Goal: Information Seeking & Learning: Check status

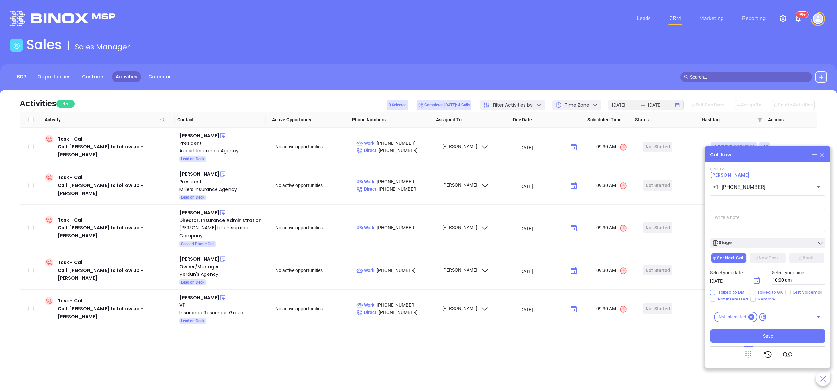
click at [714, 293] on input "Talked to DM" at bounding box center [712, 292] width 5 height 5
checkbox input "true"
click at [778, 254] on button "New Task" at bounding box center [768, 258] width 36 height 10
click at [766, 337] on span "Save" at bounding box center [768, 335] width 10 height 7
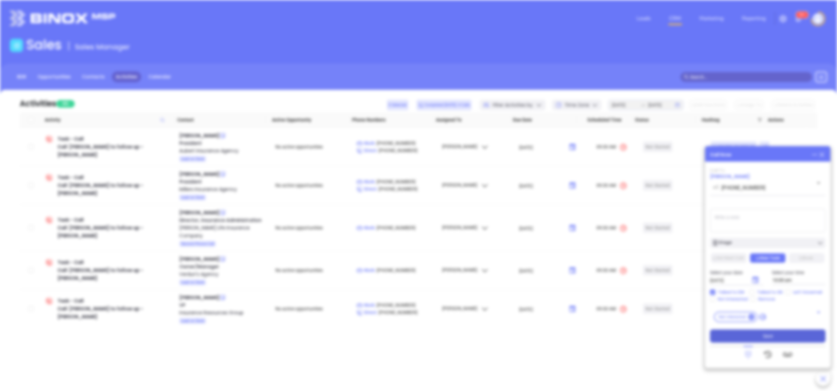
type input "[DATE]"
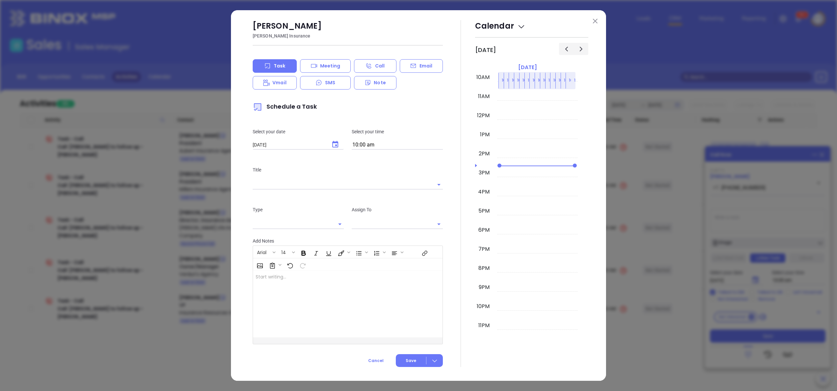
type input "[PERSON_NAME]"
click at [599, 20] on button at bounding box center [595, 21] width 9 height 9
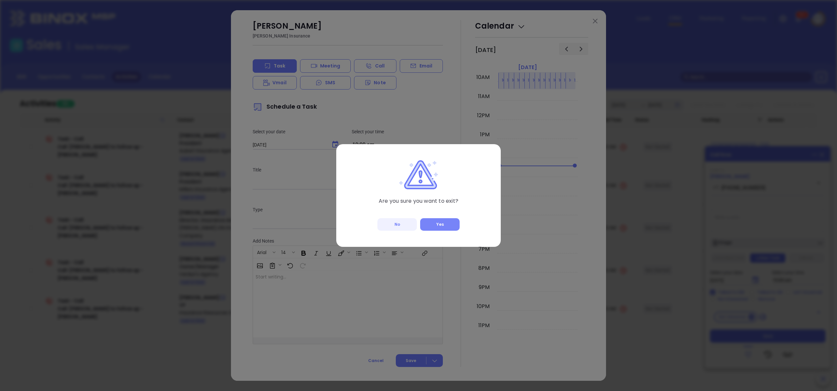
click at [440, 220] on button "Yes" at bounding box center [439, 224] width 39 height 13
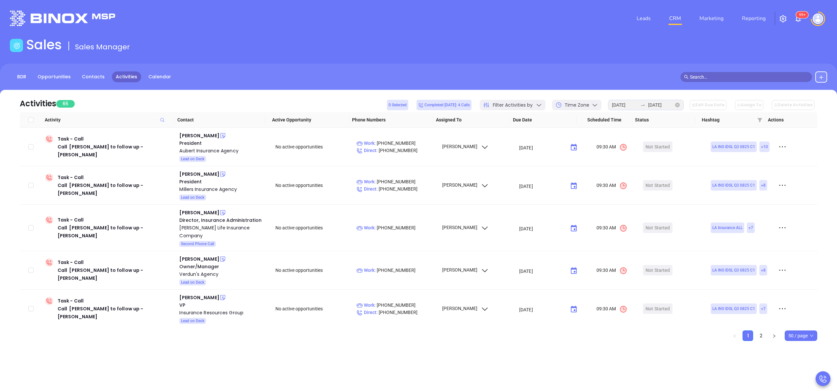
click at [680, 106] on icon "close-circle" at bounding box center [677, 105] width 5 height 5
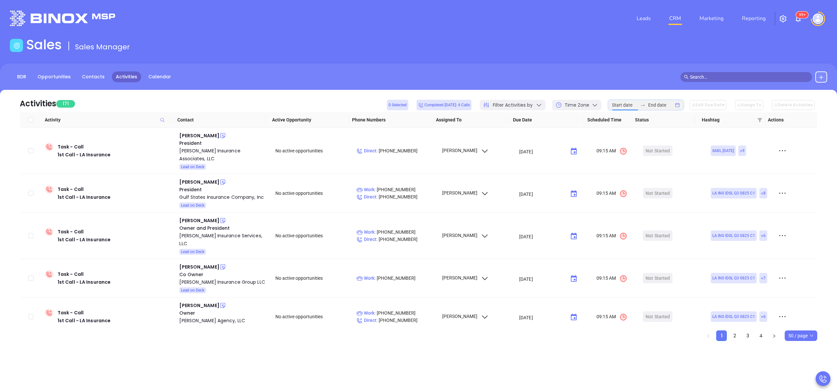
click at [630, 103] on input at bounding box center [625, 104] width 26 height 7
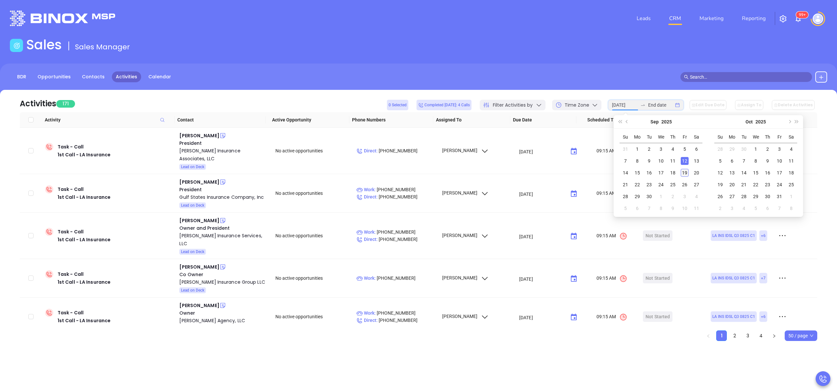
type input "[DATE]"
click at [686, 171] on div "19" at bounding box center [685, 173] width 8 height 8
type input "[DATE]"
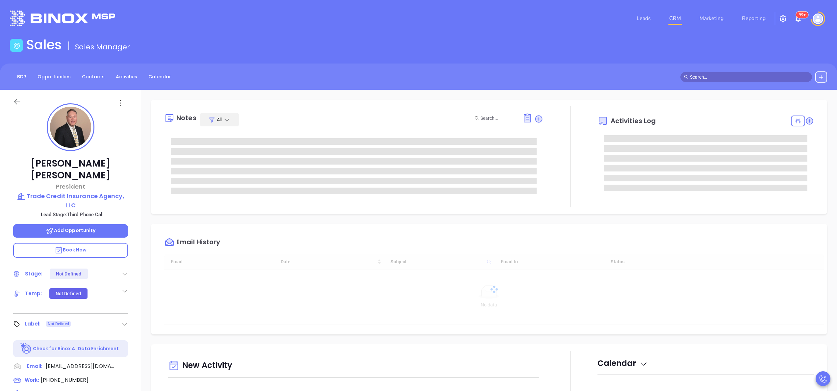
type input "[DATE]"
type input "[PERSON_NAME]"
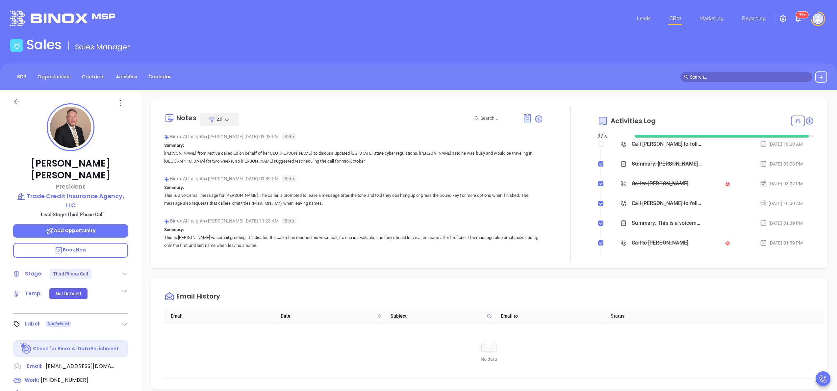
click at [644, 182] on div "Call to Edward Arnold" at bounding box center [660, 184] width 57 height 10
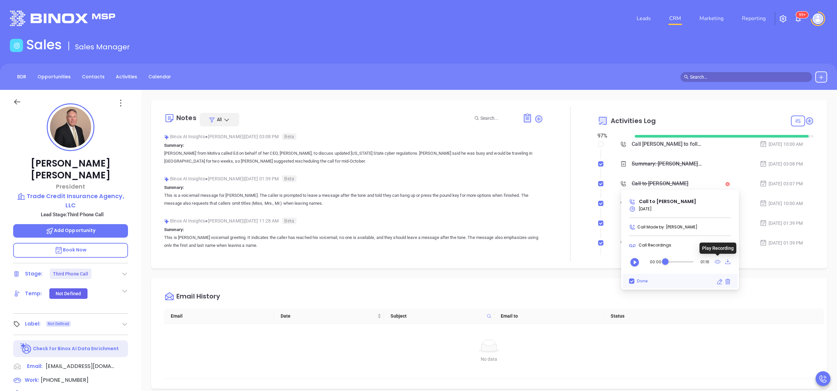
click at [716, 263] on icon at bounding box center [718, 262] width 6 height 4
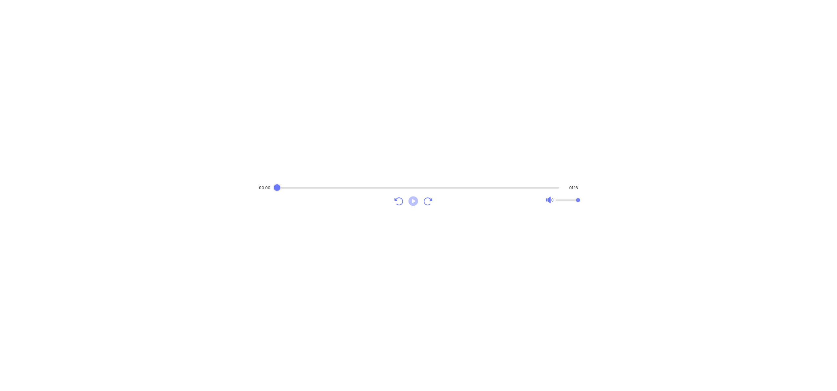
click at [413, 204] on icon "Play" at bounding box center [413, 201] width 10 height 10
click at [460, 190] on div "Audio progress control" at bounding box center [416, 187] width 285 height 7
click at [408, 203] on icon "Play" at bounding box center [413, 201] width 12 height 12
click at [408, 203] on icon "Pause" at bounding box center [413, 201] width 12 height 12
click at [418, 198] on icon "Play" at bounding box center [413, 201] width 12 height 12
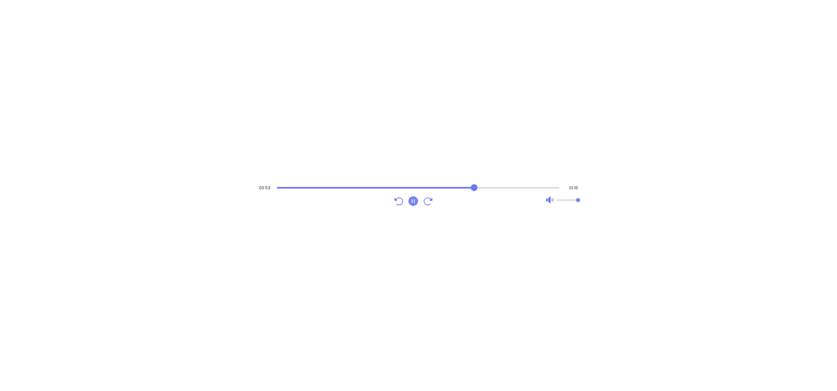
click at [457, 187] on div "Audio progress control" at bounding box center [418, 188] width 283 height 2
click at [440, 189] on div "Audio progress control" at bounding box center [418, 187] width 283 height 7
click at [413, 202] on icon "Pause" at bounding box center [413, 201] width 10 height 10
click at [485, 187] on div "Audio progress control" at bounding box center [416, 188] width 285 height 2
click at [411, 198] on icon "Play" at bounding box center [413, 201] width 10 height 10
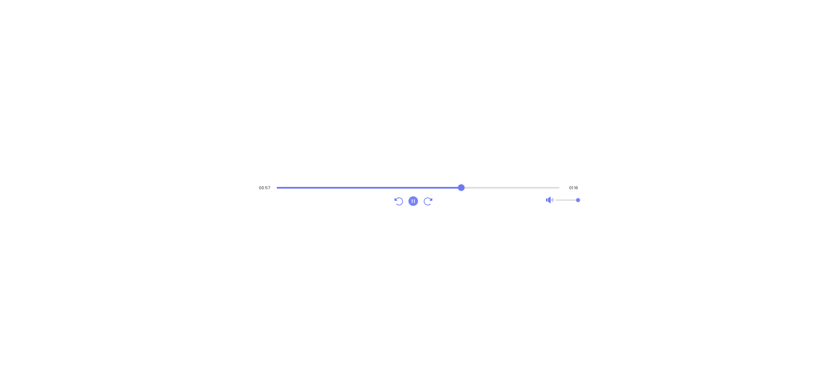
click at [461, 186] on div "Audio progress control" at bounding box center [418, 187] width 283 height 7
click at [412, 197] on icon "Pause" at bounding box center [413, 201] width 10 height 10
click at [419, 195] on icon "Play" at bounding box center [413, 201] width 12 height 12
click at [415, 204] on icon "Pause" at bounding box center [413, 201] width 10 height 10
click at [415, 201] on icon "Play" at bounding box center [413, 201] width 12 height 12
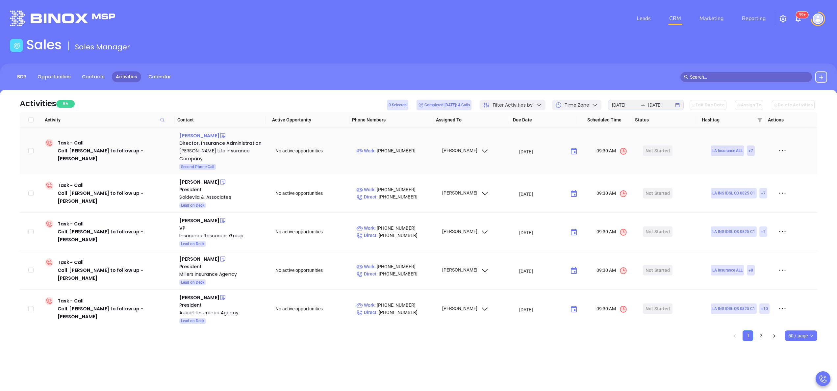
click at [185, 138] on div "Jo Clark" at bounding box center [199, 136] width 40 height 8
click at [201, 149] on div "Kilpatrick Life Insurance Company" at bounding box center [222, 155] width 87 height 16
click at [219, 135] on icon at bounding box center [222, 135] width 7 height 7
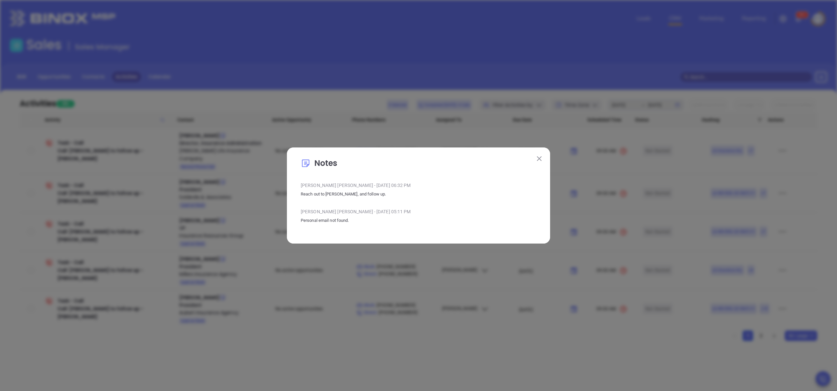
click at [540, 159] on img at bounding box center [539, 158] width 5 height 5
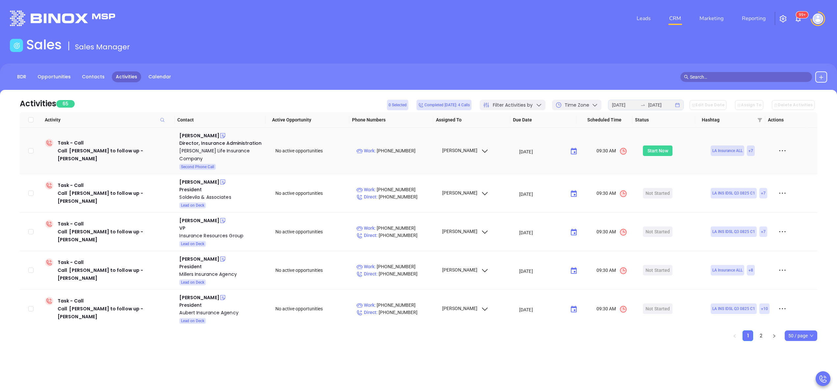
click at [650, 149] on div "Start Now" at bounding box center [658, 150] width 21 height 11
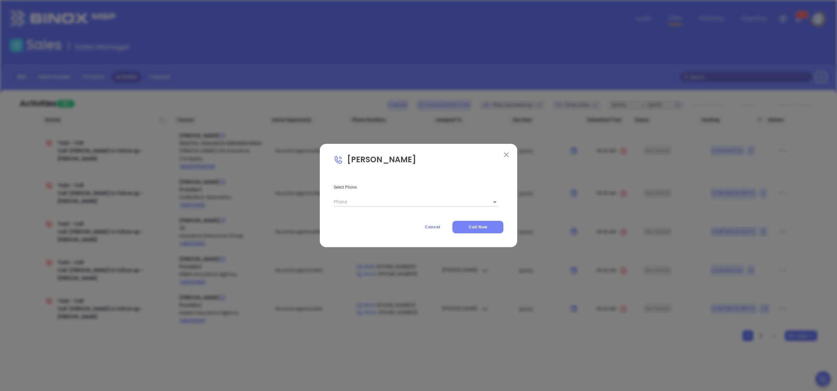
type input "[PHONE_NUMBER]"
type input "1"
click at [486, 228] on span "Call Now" at bounding box center [478, 227] width 19 height 6
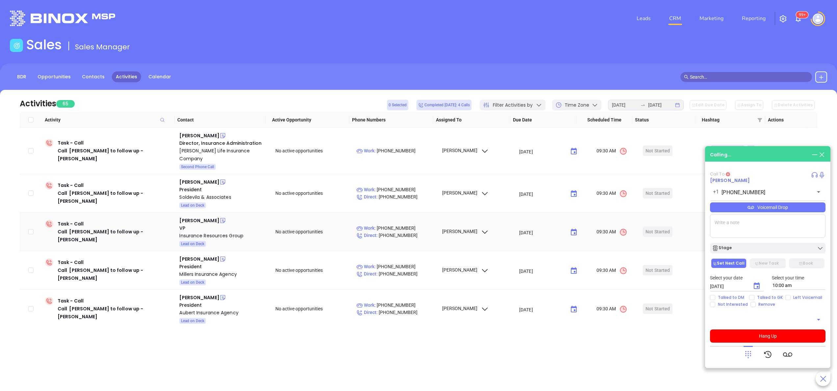
type input "[PHONE_NUMBER]"
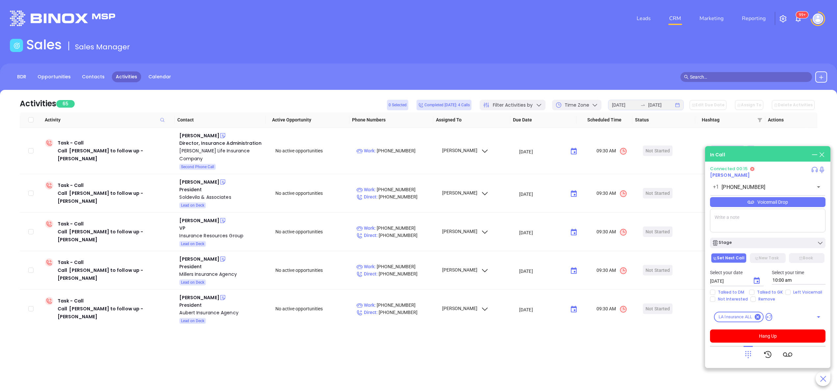
click at [752, 354] on icon at bounding box center [748, 354] width 9 height 9
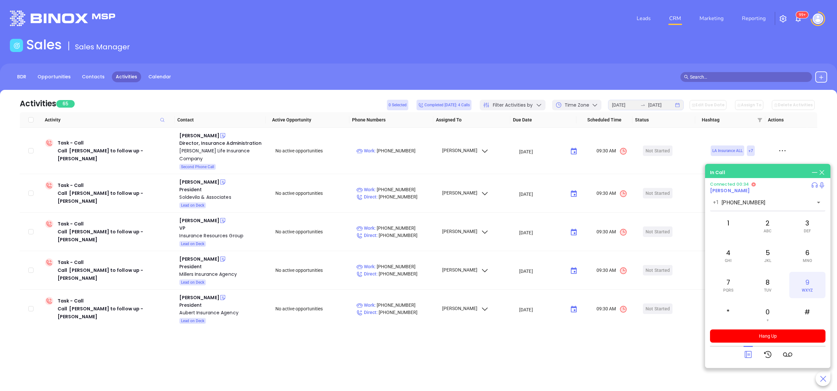
click at [823, 290] on div "9 WXYZ" at bounding box center [807, 285] width 36 height 26
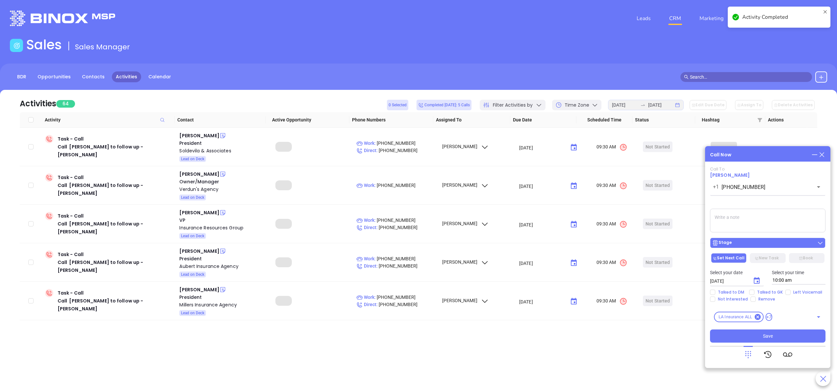
click at [742, 245] on div "Stage" at bounding box center [768, 243] width 112 height 7
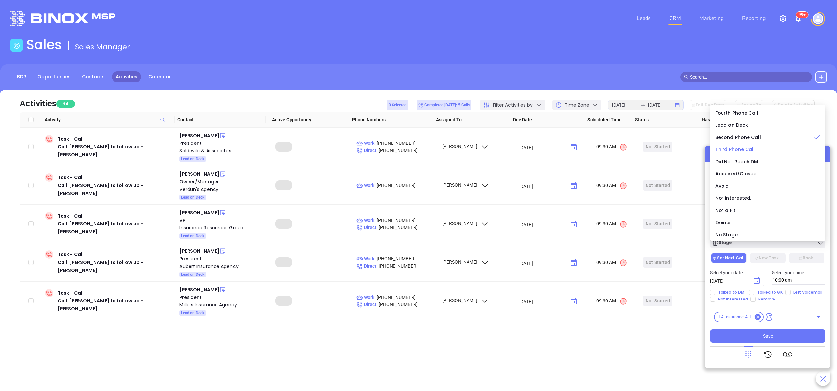
click at [741, 151] on span "Third Phone Call" at bounding box center [735, 149] width 40 height 7
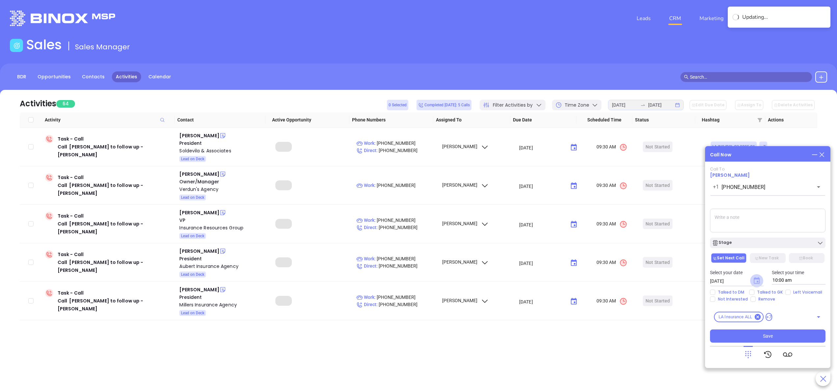
click at [757, 278] on icon "Choose date, selected date is Sep 20, 2025" at bounding box center [757, 280] width 6 height 7
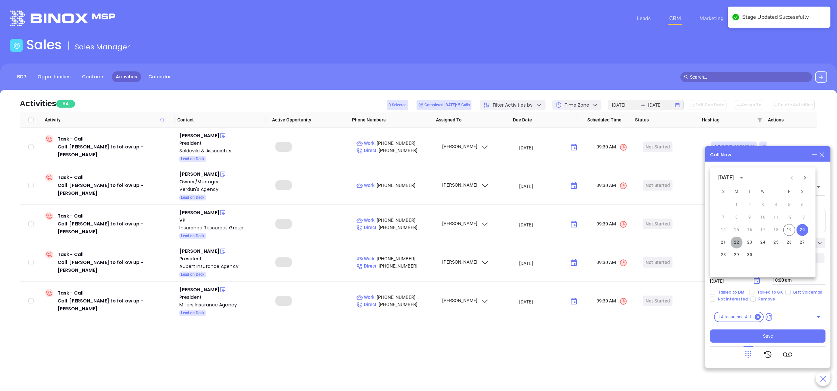
click at [737, 240] on button "22" at bounding box center [737, 243] width 12 height 12
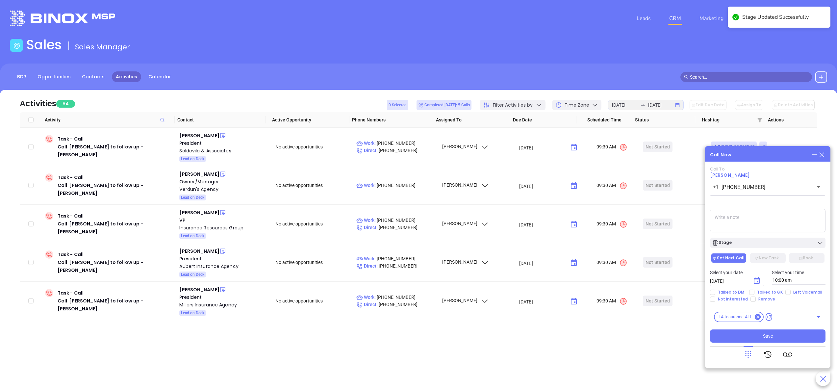
type input "09/22/2025"
click at [771, 332] on button "Save" at bounding box center [767, 335] width 115 height 13
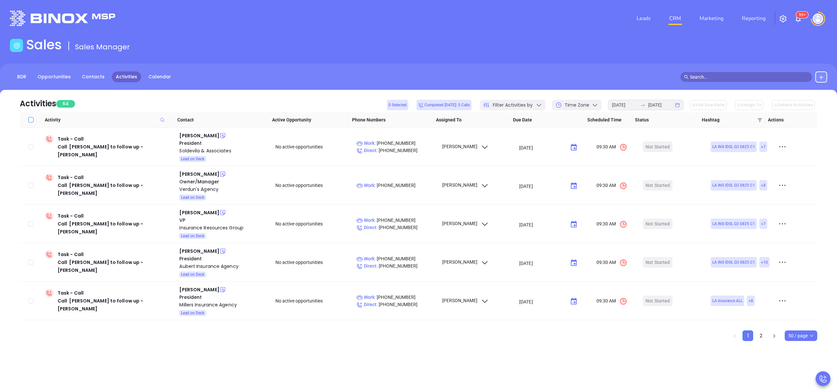
click at [30, 121] on input "Select all" at bounding box center [30, 119] width 5 height 5
checkbox input "true"
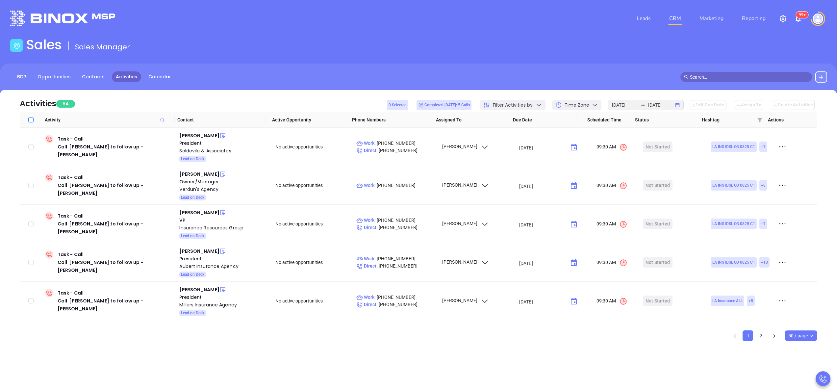
checkbox input "true"
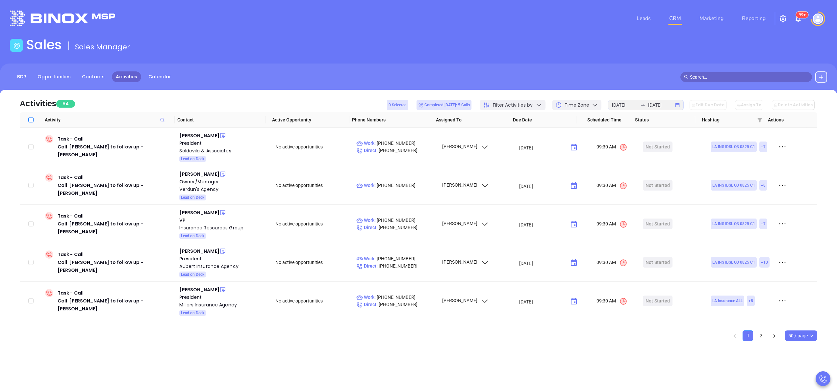
checkbox input "true"
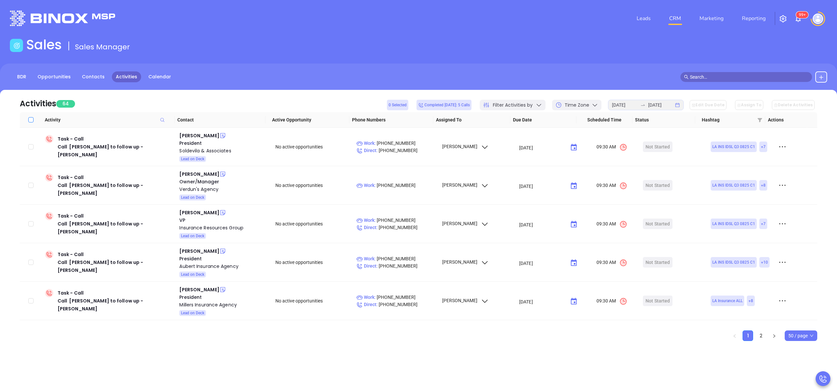
checkbox input "true"
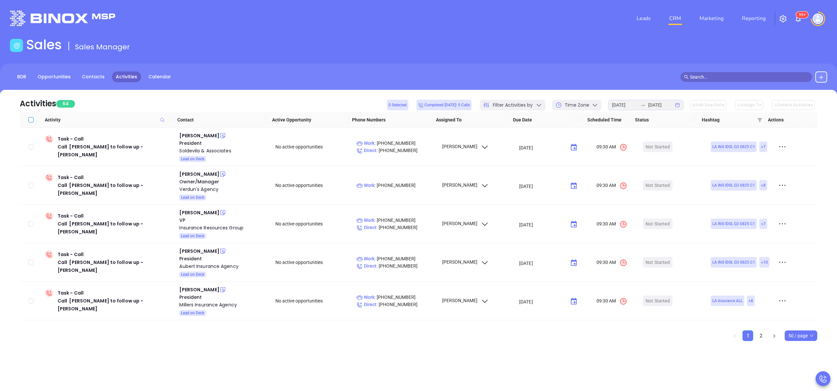
checkbox input "true"
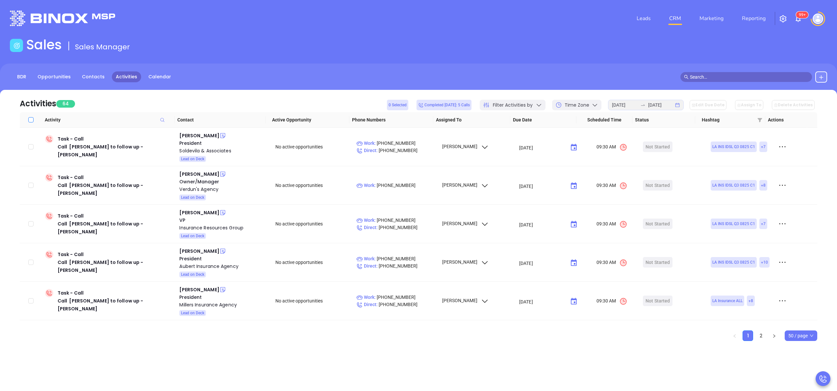
checkbox input "true"
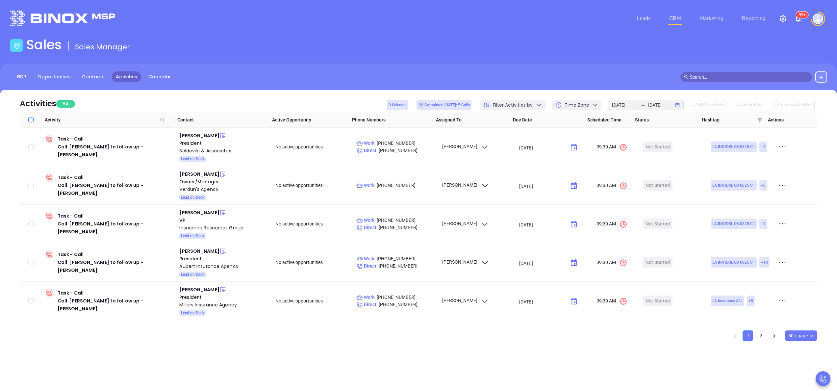
checkbox input "true"
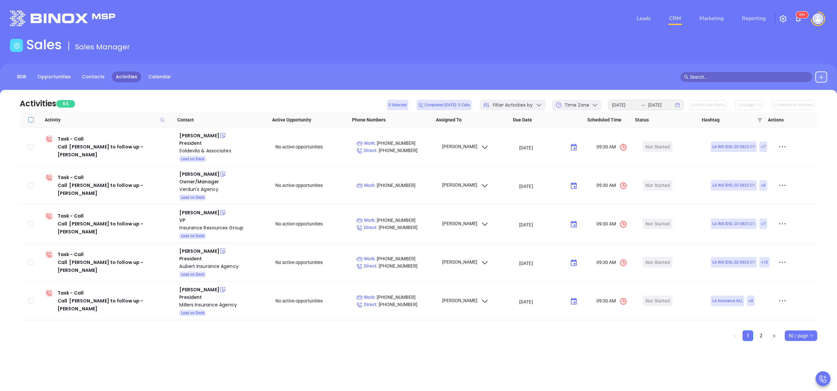
checkbox input "true"
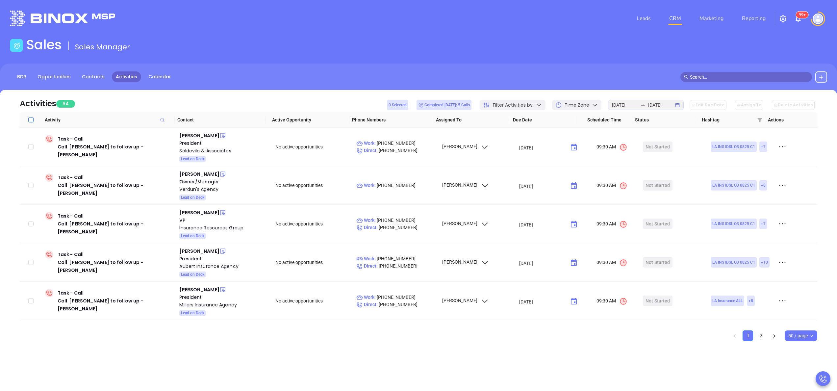
checkbox input "true"
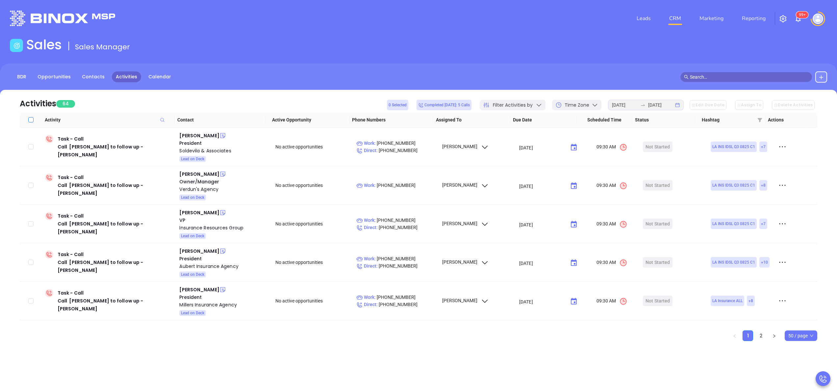
checkbox input "true"
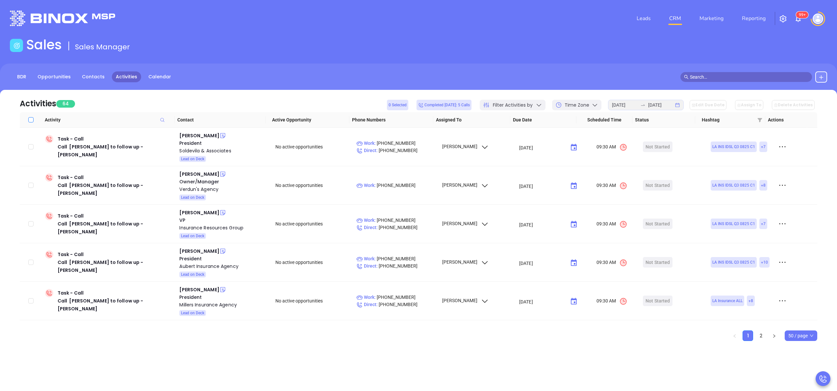
checkbox input "true"
click at [711, 103] on button "Edit Due Date" at bounding box center [708, 105] width 37 height 10
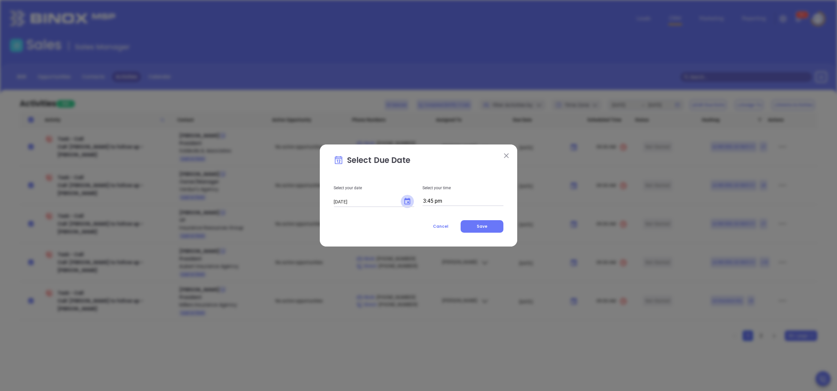
click at [410, 198] on icon "Choose date, selected date is Sep 19, 2025" at bounding box center [407, 201] width 8 height 8
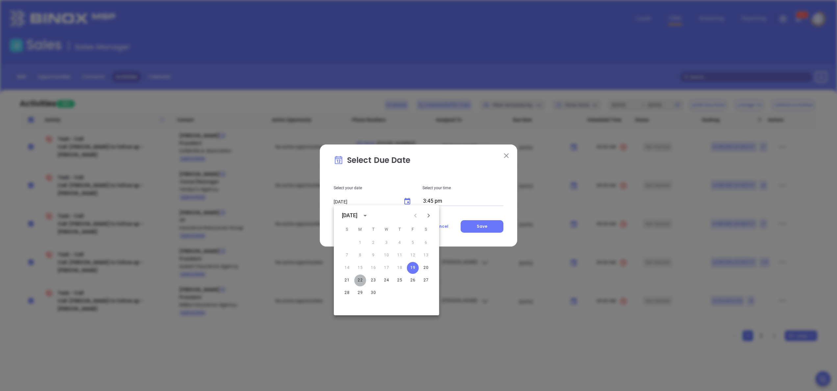
click at [361, 280] on button "22" at bounding box center [360, 280] width 12 height 12
type input "09/22/2025"
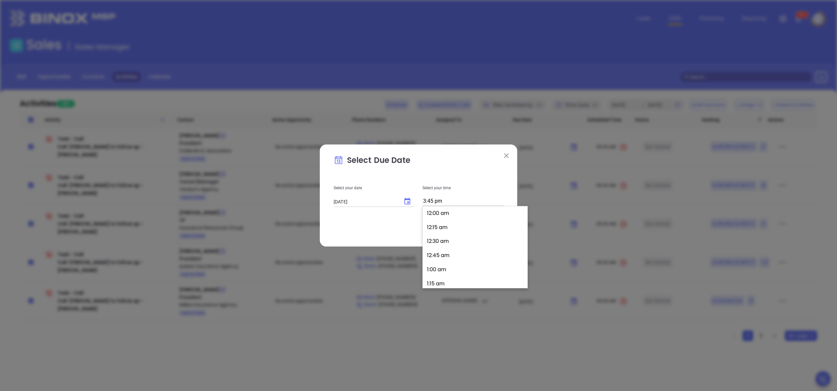
click at [454, 201] on input "3:45 pm" at bounding box center [462, 201] width 81 height 9
click at [451, 225] on button "3:00 pm" at bounding box center [476, 224] width 102 height 14
type input "3:00 pm"
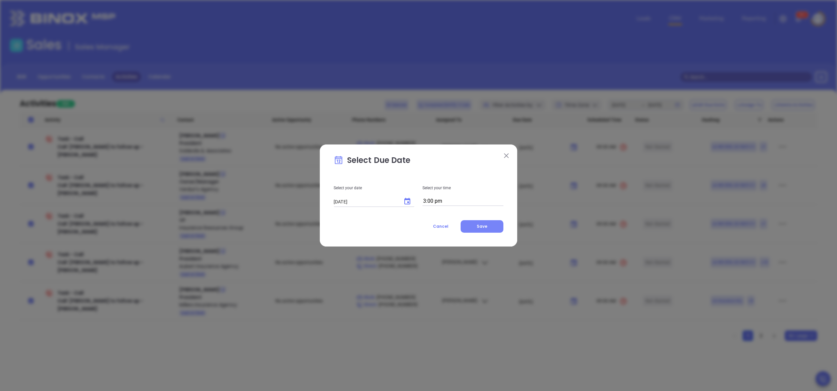
click at [482, 223] on span "Save" at bounding box center [482, 226] width 11 height 6
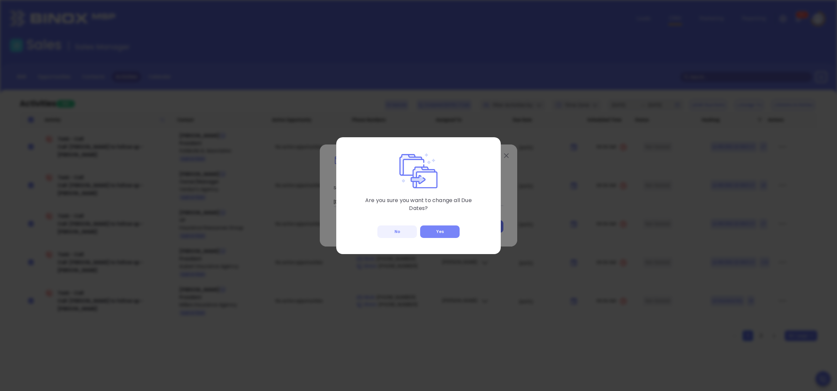
click at [440, 230] on button "Yes" at bounding box center [439, 231] width 39 height 13
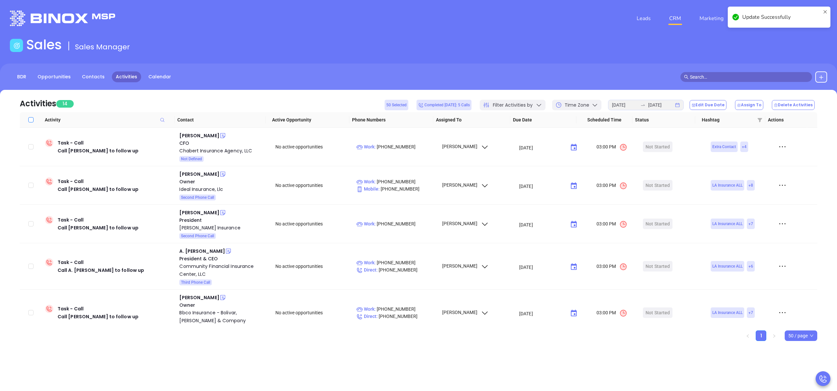
click at [28, 120] on th at bounding box center [31, 119] width 22 height 15
click at [29, 120] on input "Select all" at bounding box center [30, 119] width 5 height 5
checkbox input "true"
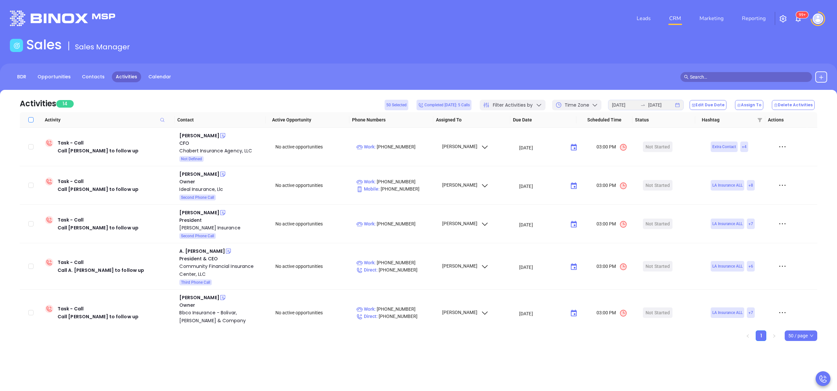
checkbox input "true"
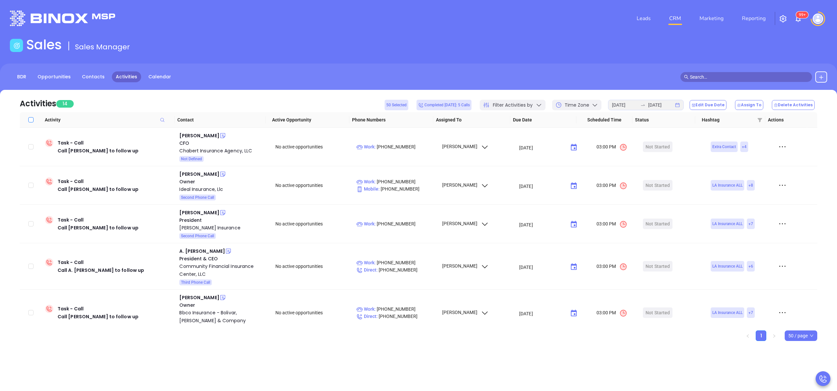
checkbox input "true"
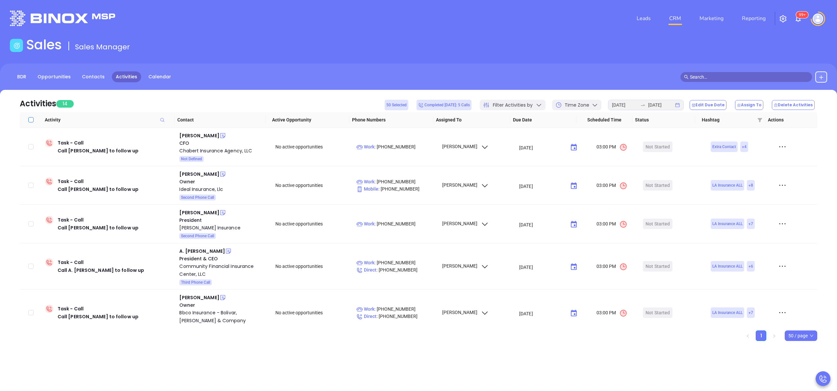
checkbox input "true"
click at [723, 108] on button "Edit Due Date" at bounding box center [708, 105] width 37 height 10
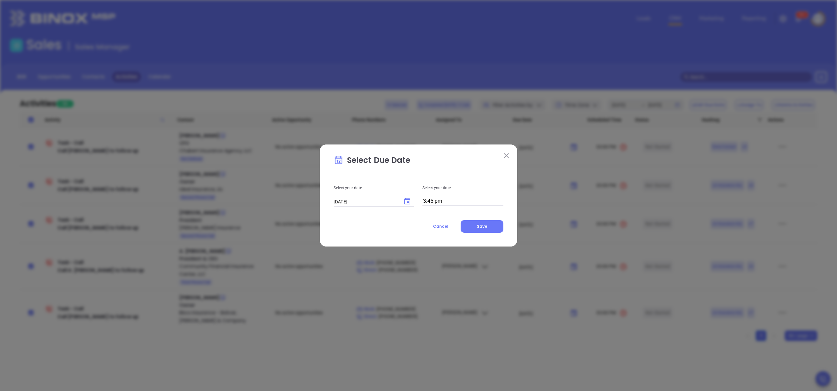
click at [405, 202] on icon "Choose date, selected date is Sep 19, 2025" at bounding box center [407, 201] width 8 height 8
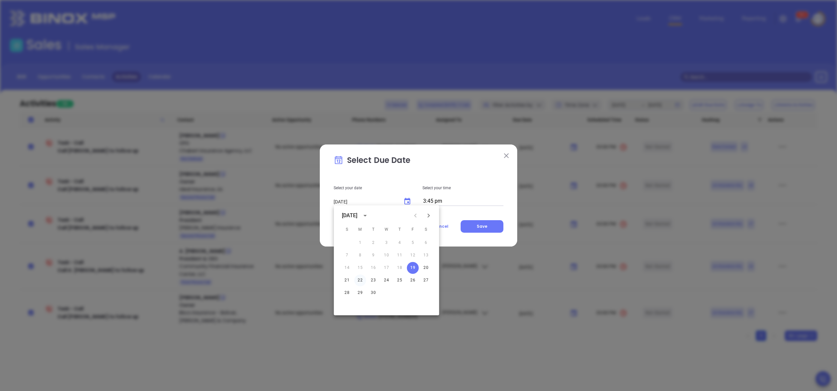
click at [361, 278] on button "22" at bounding box center [360, 280] width 12 height 12
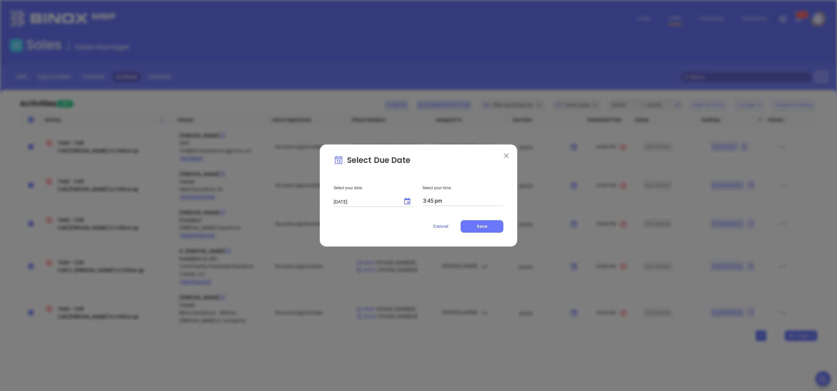
type input "09/22/2025"
click at [486, 230] on button "Save" at bounding box center [482, 226] width 43 height 13
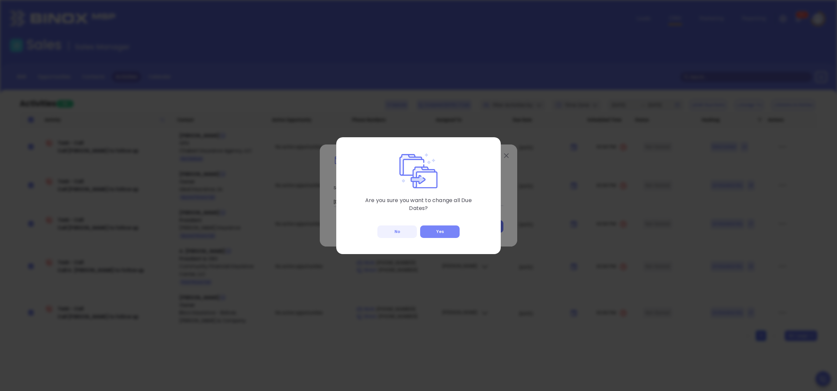
click at [454, 232] on button "Yes" at bounding box center [439, 231] width 39 height 13
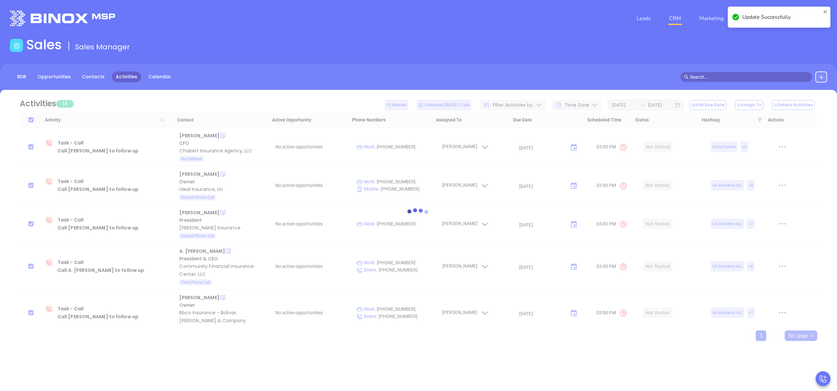
checkbox input "false"
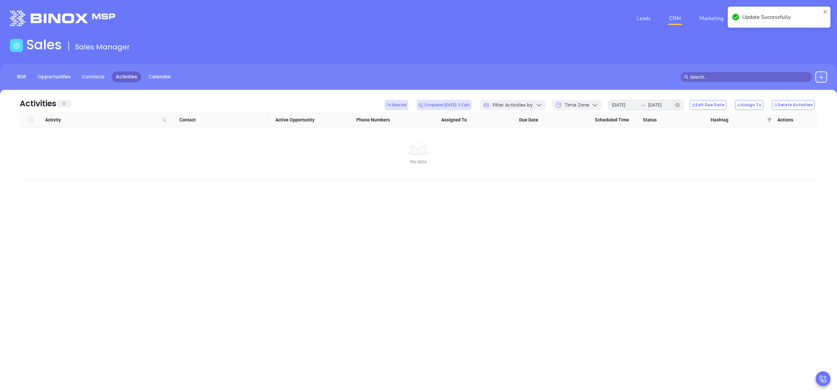
click at [680, 106] on icon "close-circle" at bounding box center [677, 105] width 5 height 5
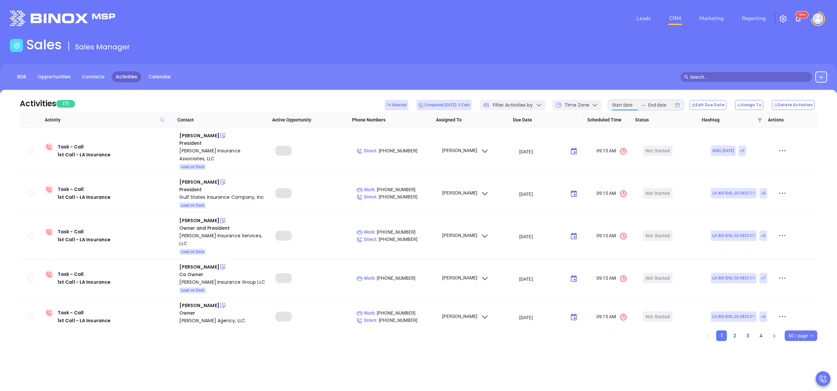
click at [626, 105] on input at bounding box center [625, 104] width 26 height 7
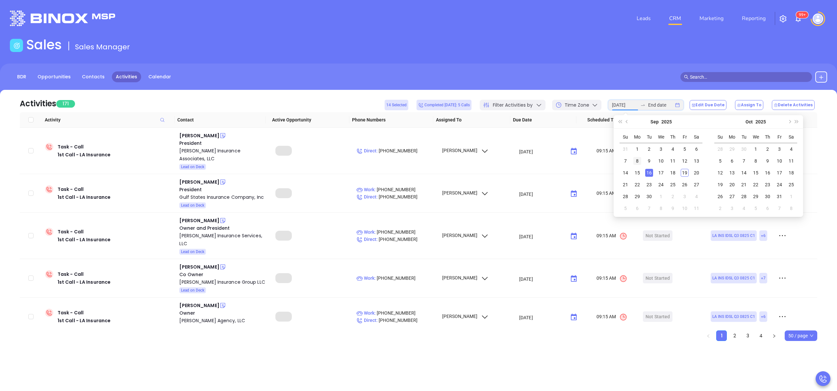
type input "[DATE]"
click at [636, 162] on div "8" at bounding box center [637, 161] width 8 height 8
type input "[DATE]"
click at [636, 158] on div "8" at bounding box center [637, 161] width 8 height 8
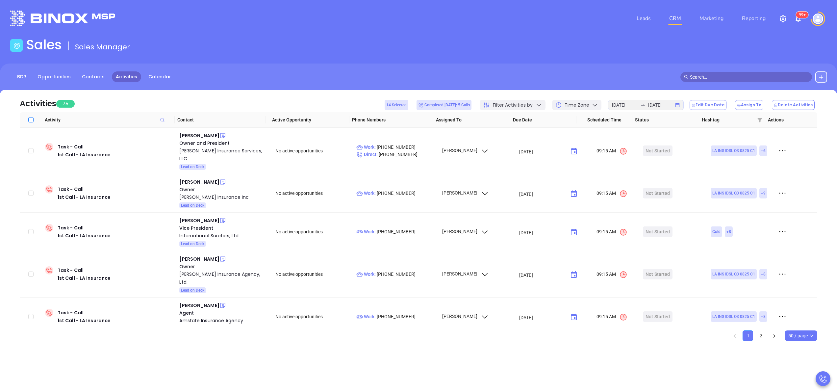
click at [32, 122] on label at bounding box center [30, 119] width 5 height 7
click at [32, 122] on input "Select all" at bounding box center [30, 119] width 5 height 5
checkbox input "true"
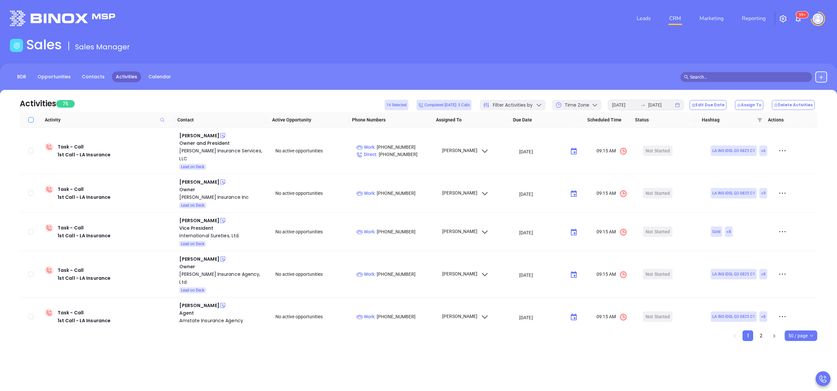
checkbox input "true"
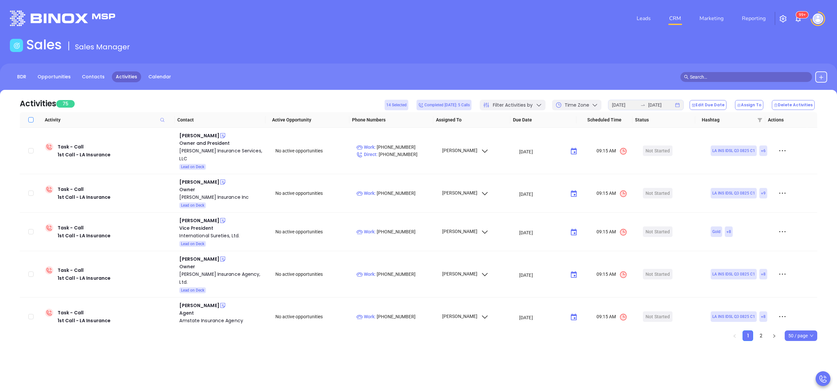
checkbox input "true"
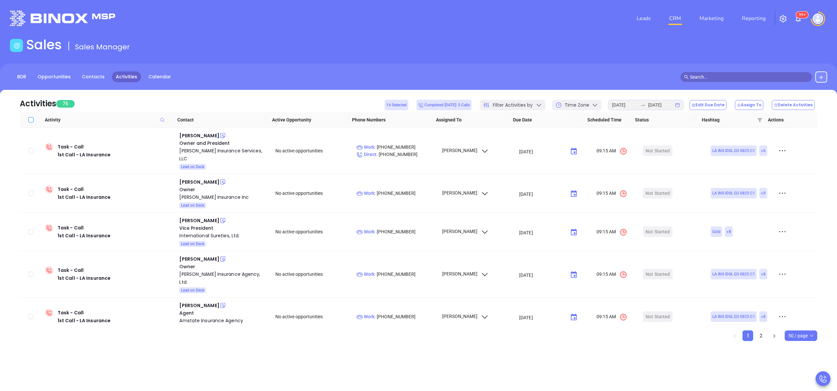
checkbox input "true"
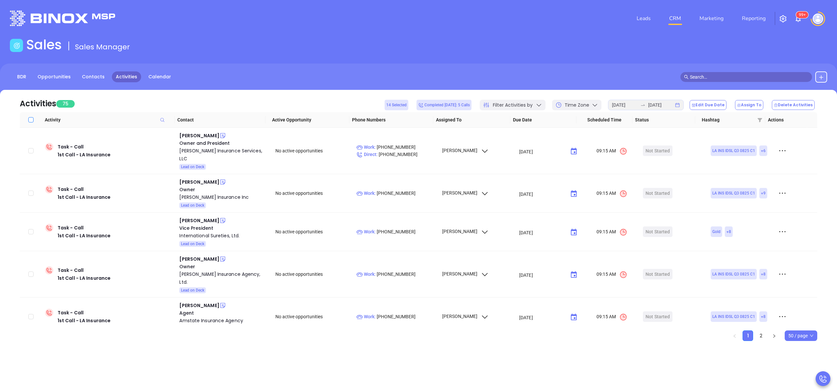
checkbox input "true"
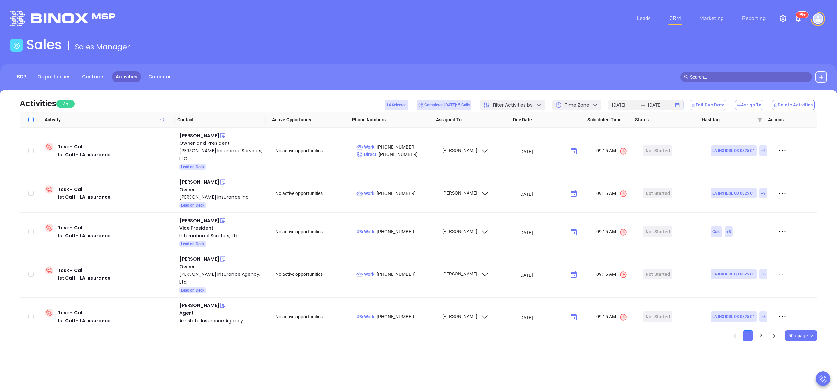
checkbox input "true"
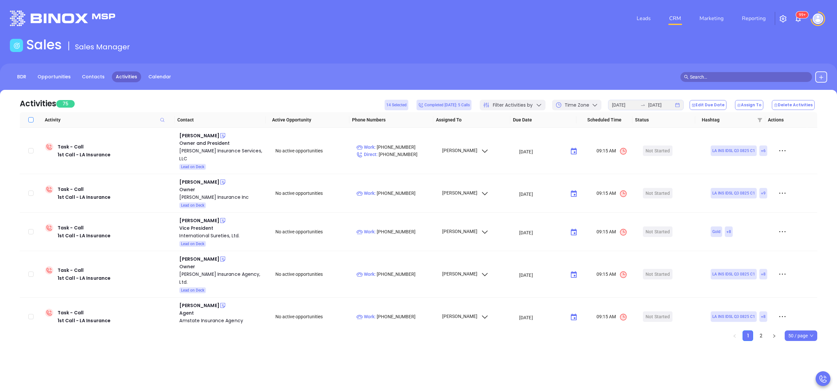
checkbox input "true"
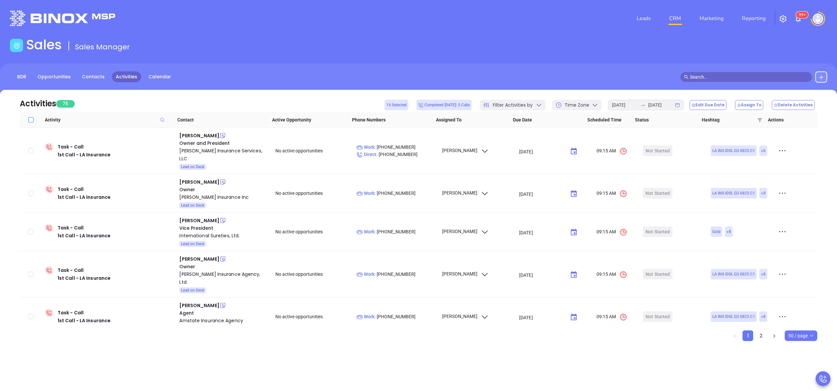
checkbox input "true"
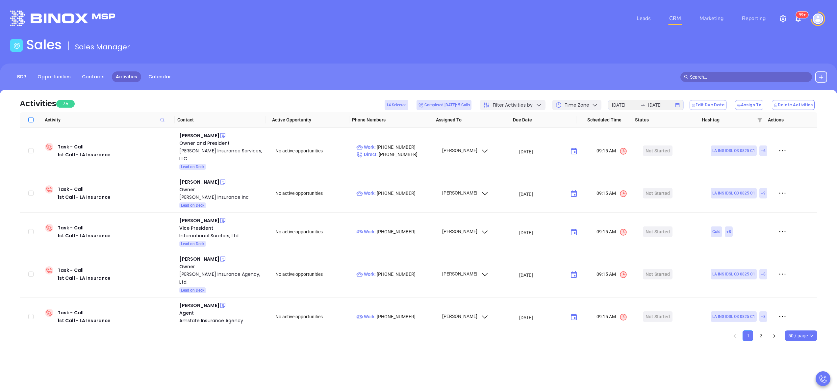
checkbox input "true"
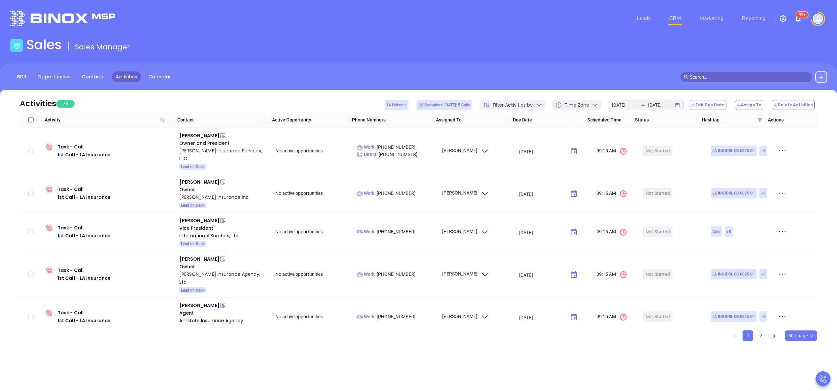
checkbox input "true"
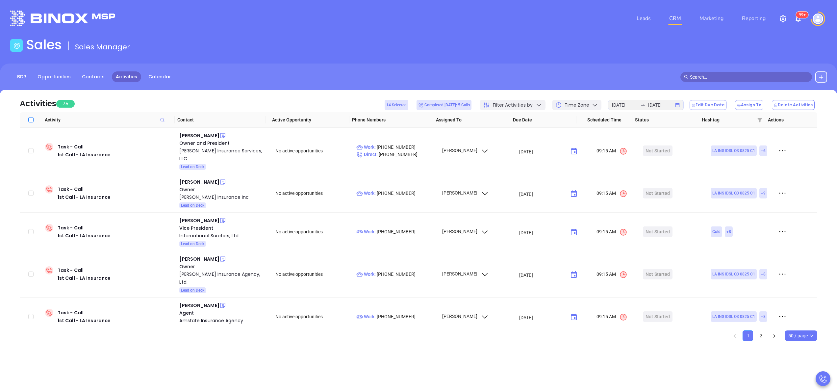
checkbox input "true"
click at [711, 107] on button "Edit Due Date" at bounding box center [708, 105] width 37 height 10
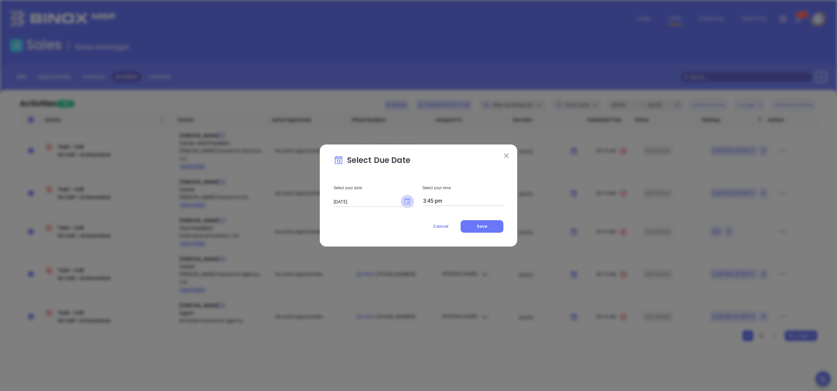
click at [409, 200] on icon "Choose date, selected date is Sep 19, 2025" at bounding box center [407, 201] width 8 height 8
click at [497, 165] on p "Select Due Date" at bounding box center [419, 161] width 170 height 15
click at [507, 157] on img at bounding box center [506, 155] width 5 height 5
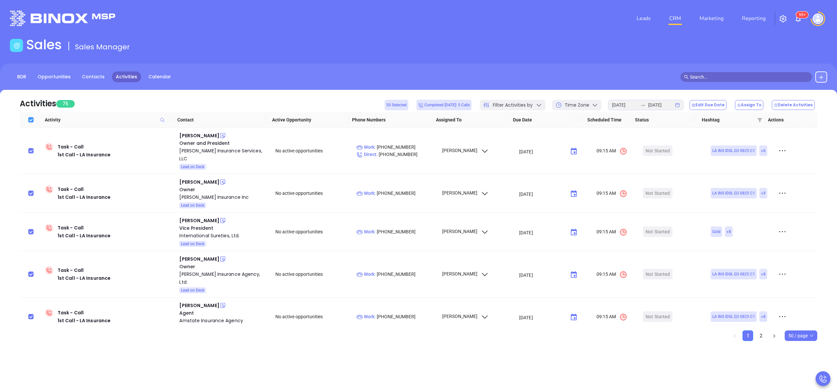
click at [28, 120] on input "Select all" at bounding box center [30, 119] width 5 height 5
checkbox input "false"
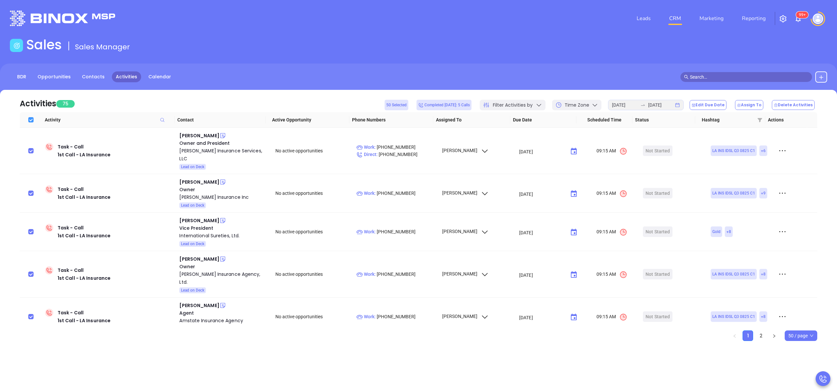
checkbox input "false"
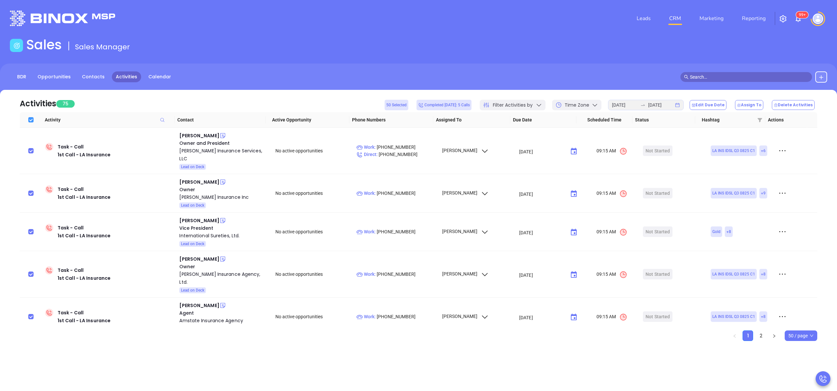
checkbox input "false"
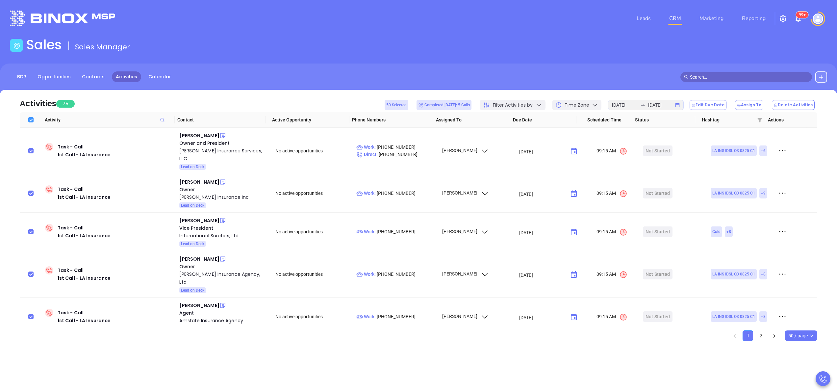
checkbox input "false"
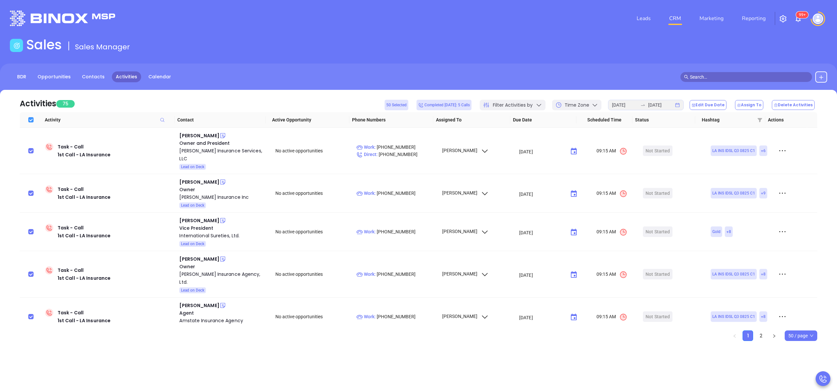
checkbox input "false"
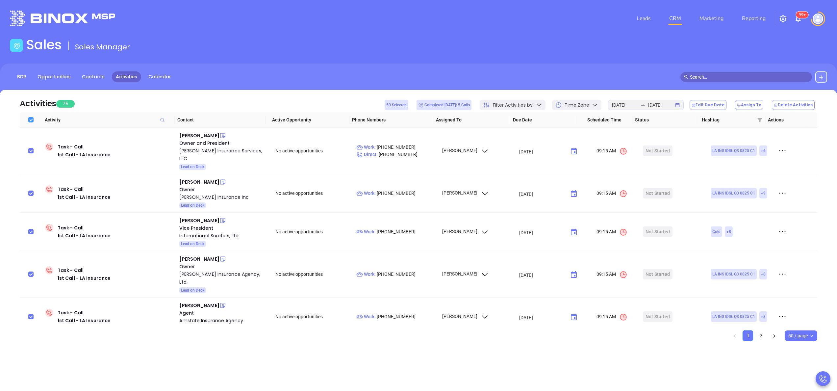
checkbox input "false"
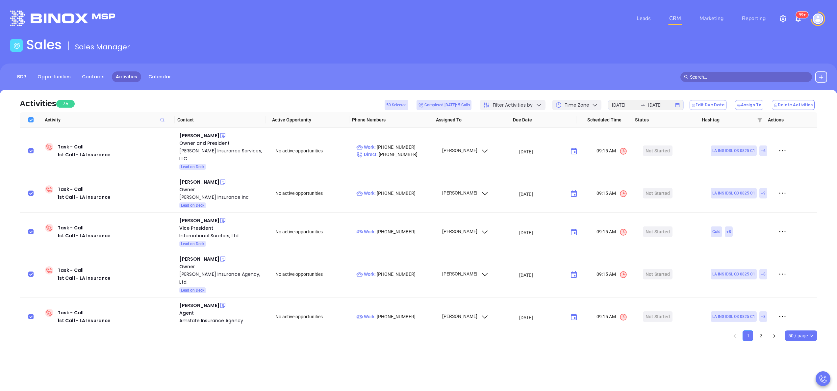
checkbox input "false"
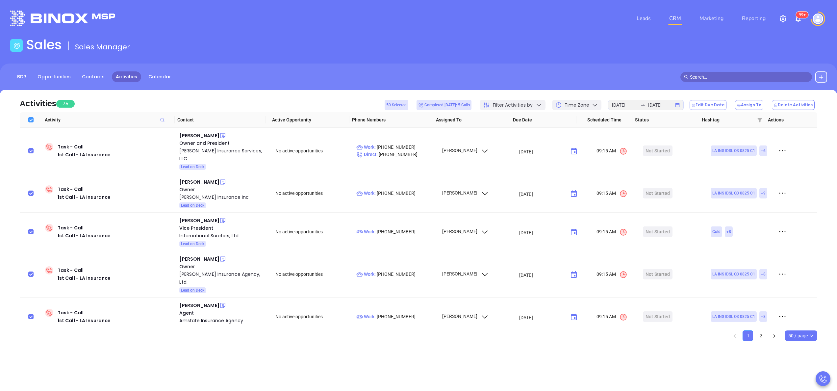
checkbox input "false"
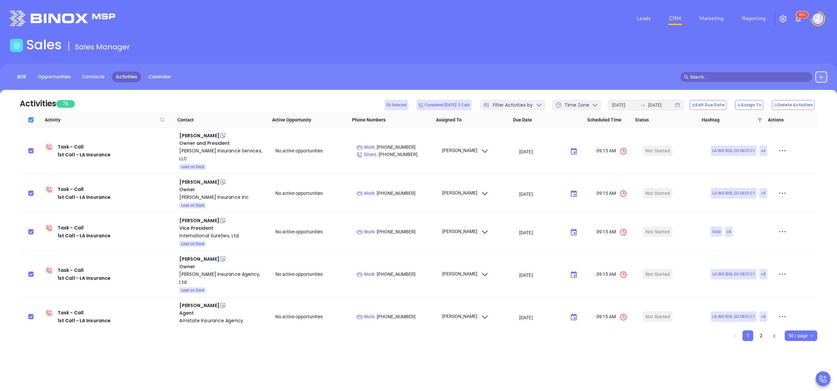
checkbox input "false"
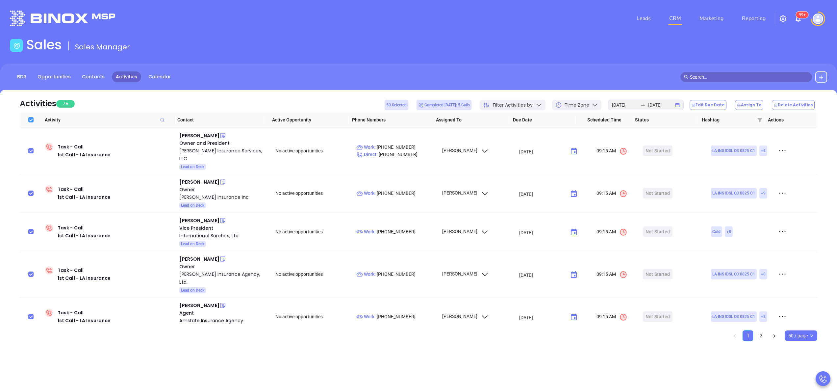
checkbox input "false"
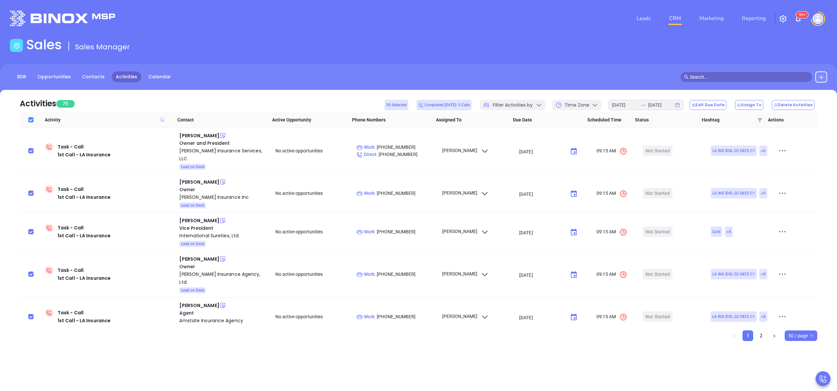
checkbox input "false"
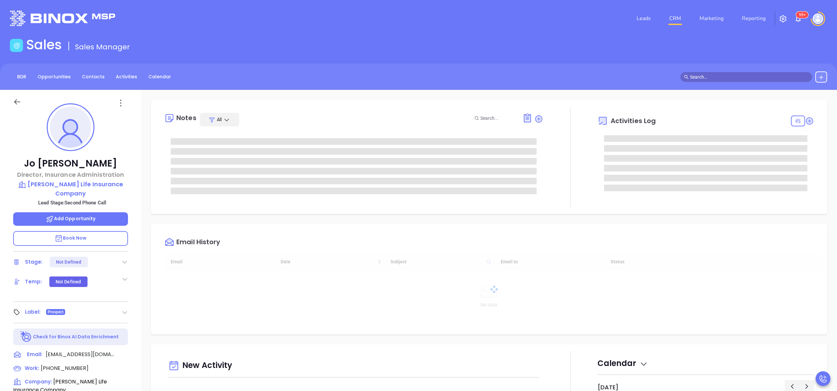
type input "[DATE]"
type input "[PERSON_NAME]"
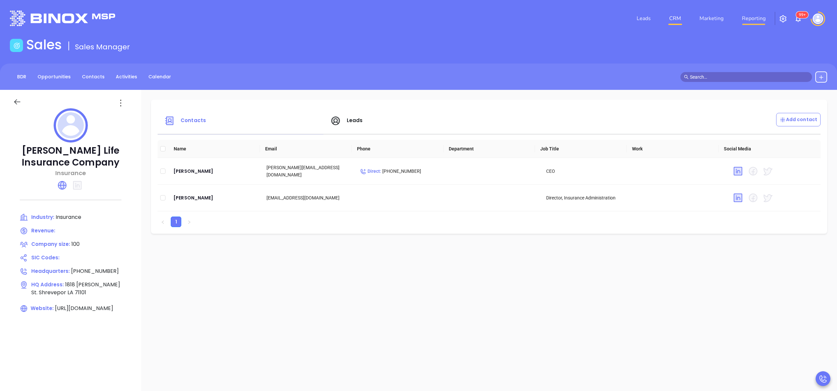
click at [748, 16] on link "Reporting" at bounding box center [753, 18] width 29 height 13
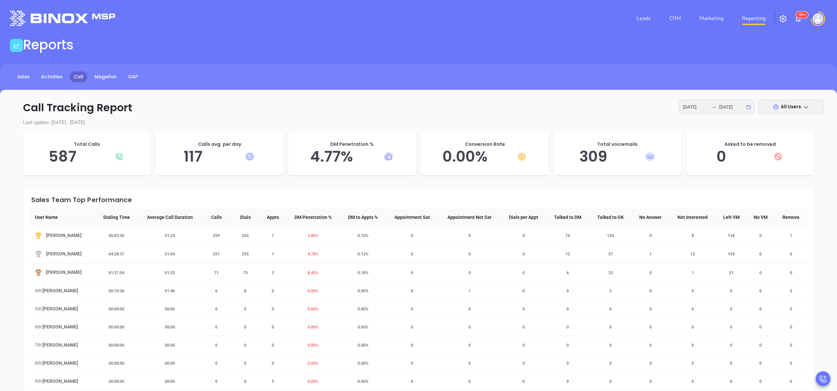
click at [702, 103] on div "[DATE] [DATE]" at bounding box center [717, 107] width 76 height 14
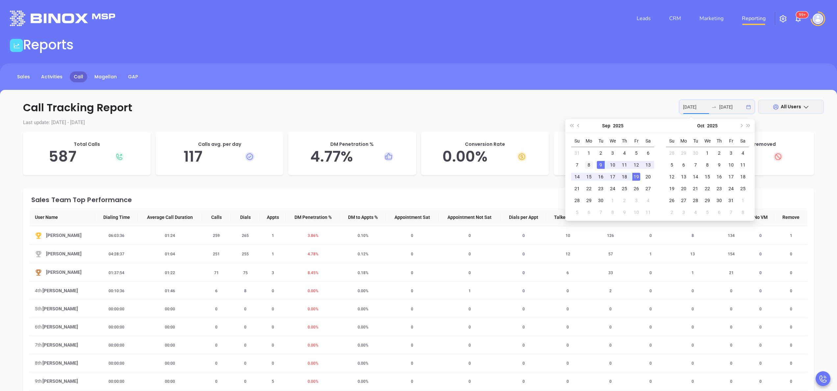
type input "[DATE]"
click at [591, 166] on div "8" at bounding box center [589, 165] width 8 height 8
type input "[DATE]"
click at [636, 177] on div "19" at bounding box center [636, 177] width 8 height 8
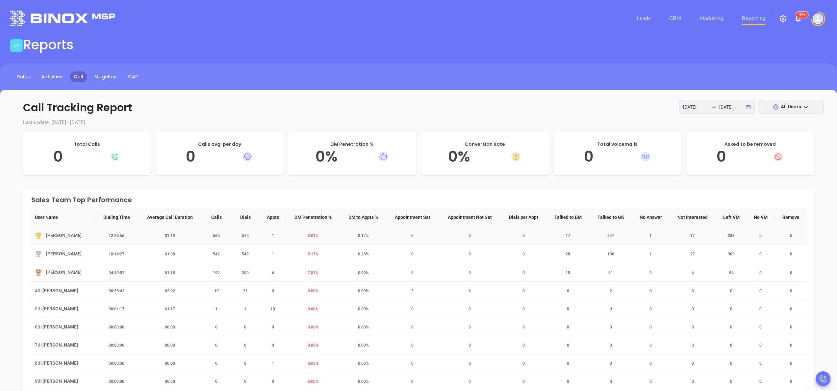
click at [312, 236] on span "3.01 %" at bounding box center [313, 235] width 19 height 5
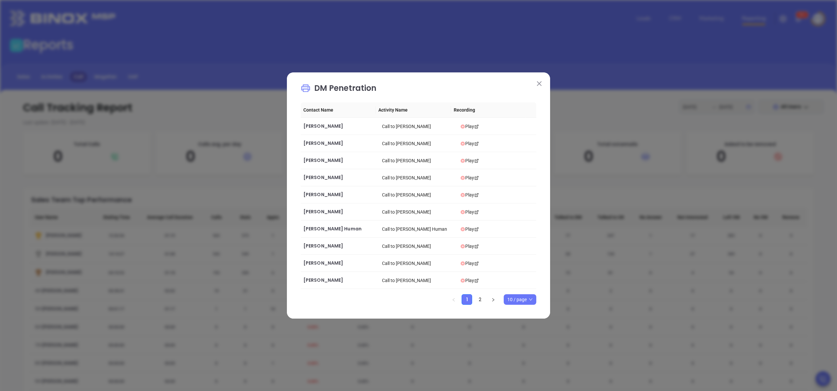
click at [542, 83] on button at bounding box center [539, 83] width 9 height 9
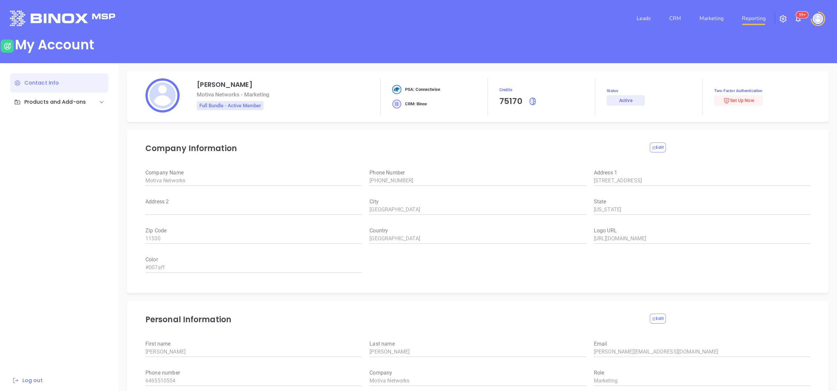
click at [752, 16] on link "Reporting" at bounding box center [753, 18] width 29 height 13
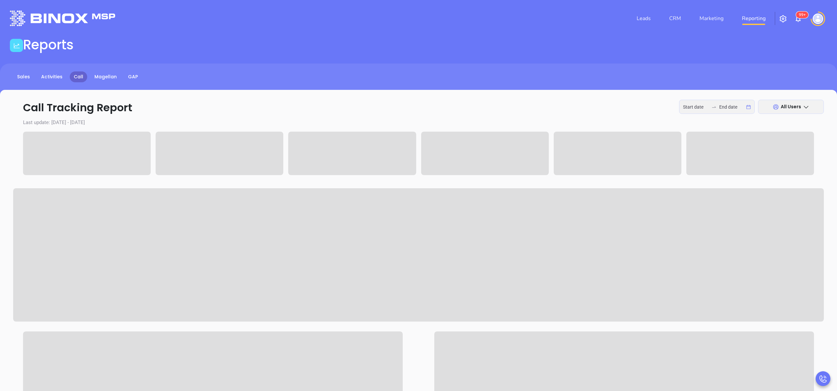
type input "[DATE]"
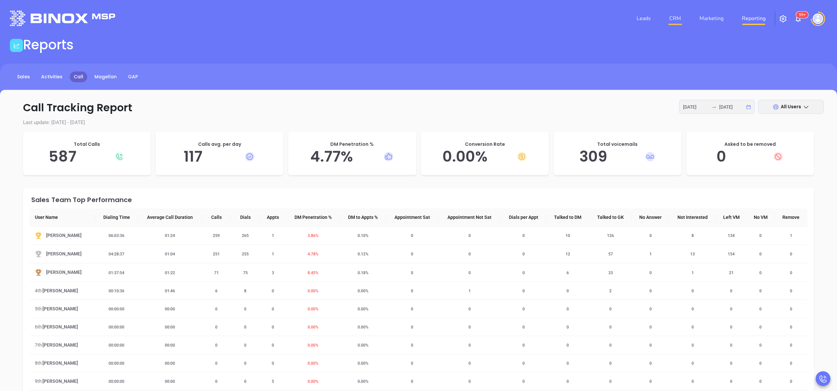
click at [676, 20] on link "CRM" at bounding box center [675, 18] width 17 height 13
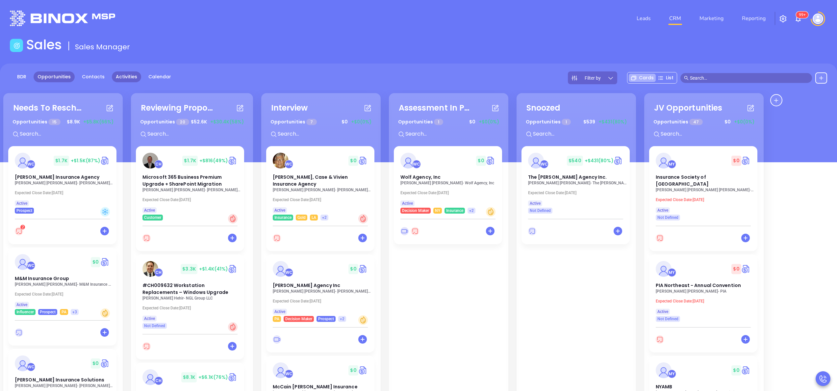
click at [119, 71] on link "Activities" at bounding box center [126, 76] width 29 height 11
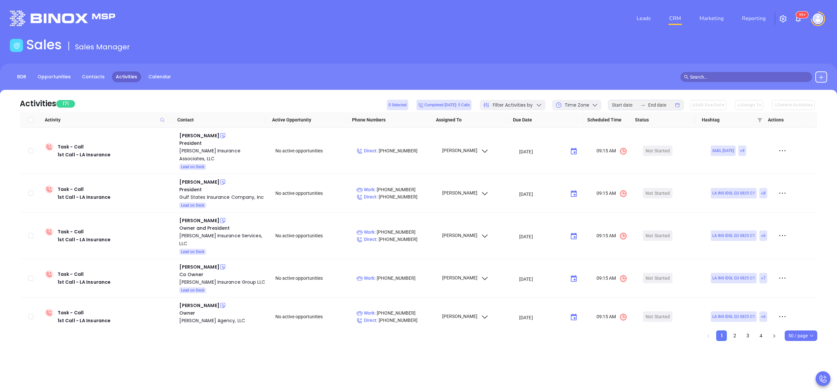
click at [757, 11] on nav "Leads CRM Marketing Reporting" at bounding box center [701, 19] width 148 height 24
click at [760, 16] on link "Reporting" at bounding box center [753, 18] width 29 height 13
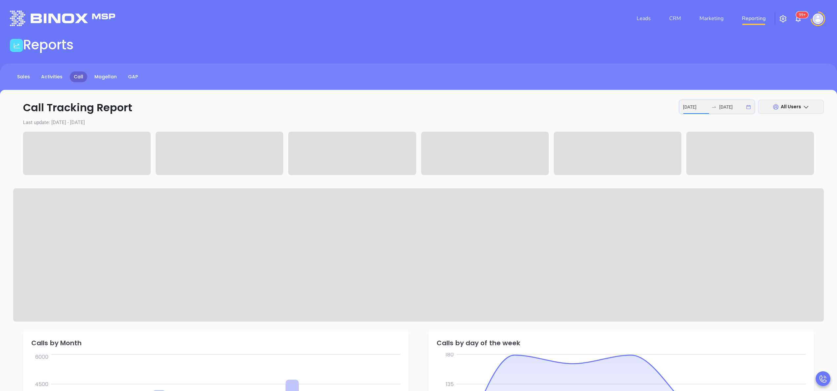
click at [698, 110] on input "[DATE]" at bounding box center [696, 106] width 26 height 7
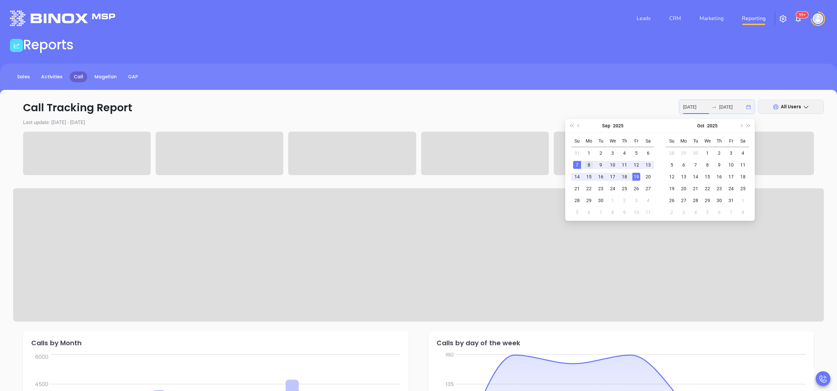
type input "[DATE]"
click at [587, 166] on div "8" at bounding box center [589, 165] width 8 height 8
type input "[DATE]"
click at [638, 179] on div "19" at bounding box center [636, 177] width 8 height 8
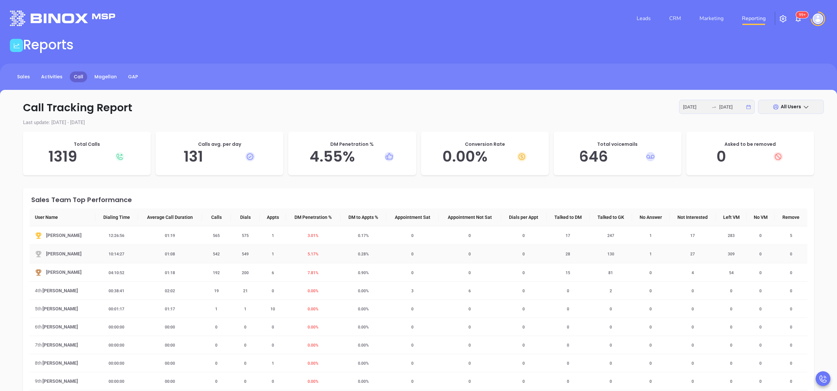
click at [309, 252] on span "5.17 %" at bounding box center [313, 254] width 19 height 5
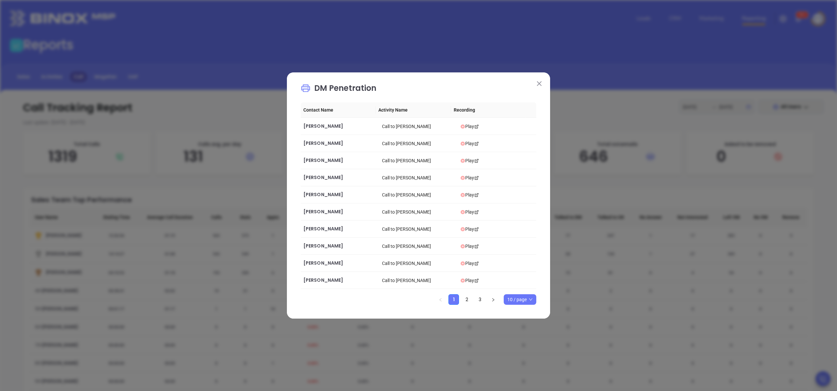
click at [538, 82] on img at bounding box center [539, 83] width 5 height 5
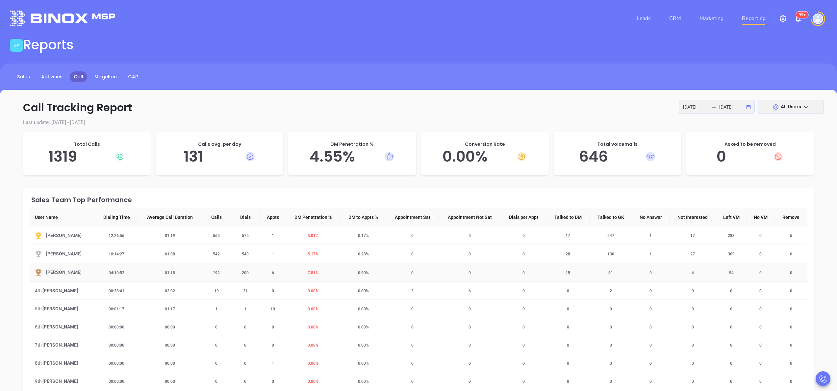
click at [310, 273] on span "7.81 %" at bounding box center [313, 272] width 19 height 5
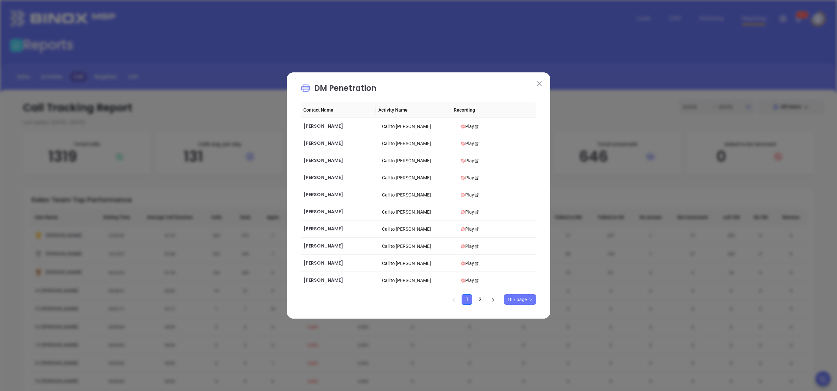
click at [540, 81] on img at bounding box center [539, 83] width 5 height 5
